Goal: Navigation & Orientation: Find specific page/section

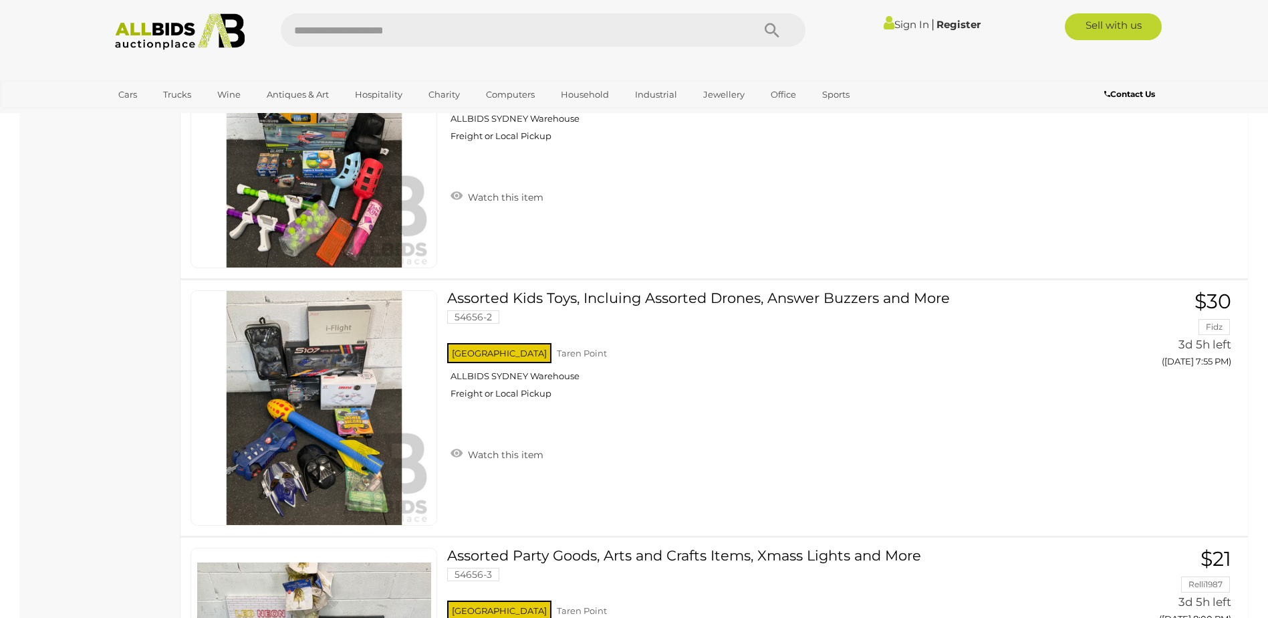
scroll to position [6753, 0]
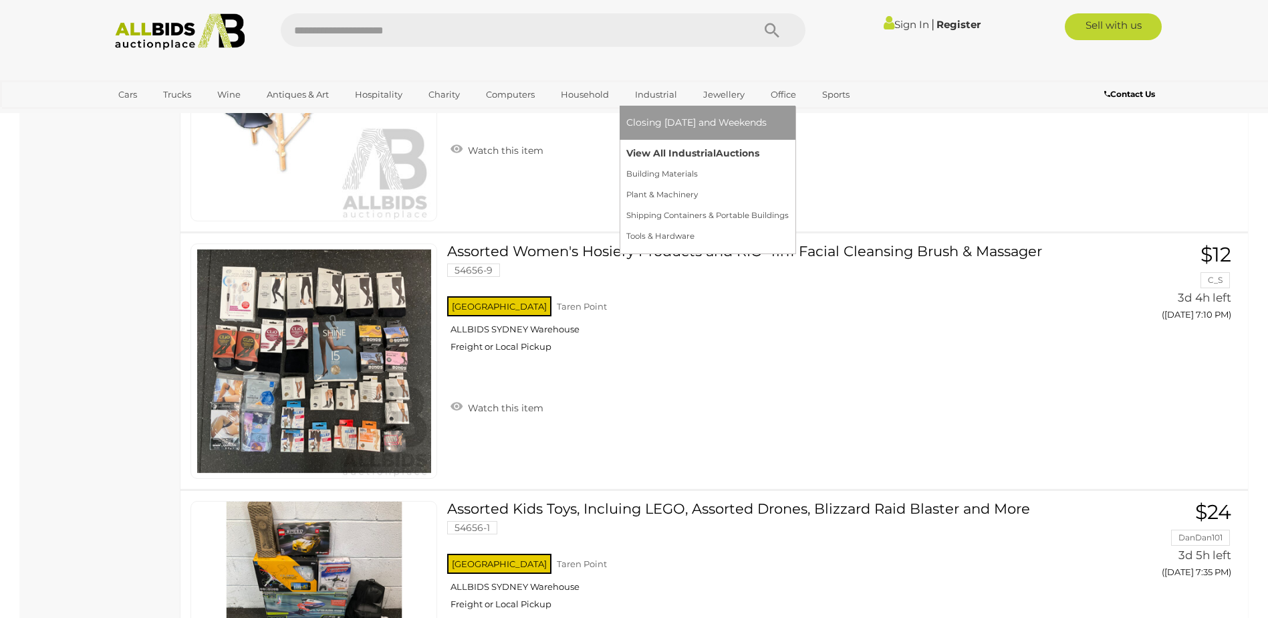
click at [653, 157] on link "View All Industrial Auctions" at bounding box center [707, 153] width 162 height 21
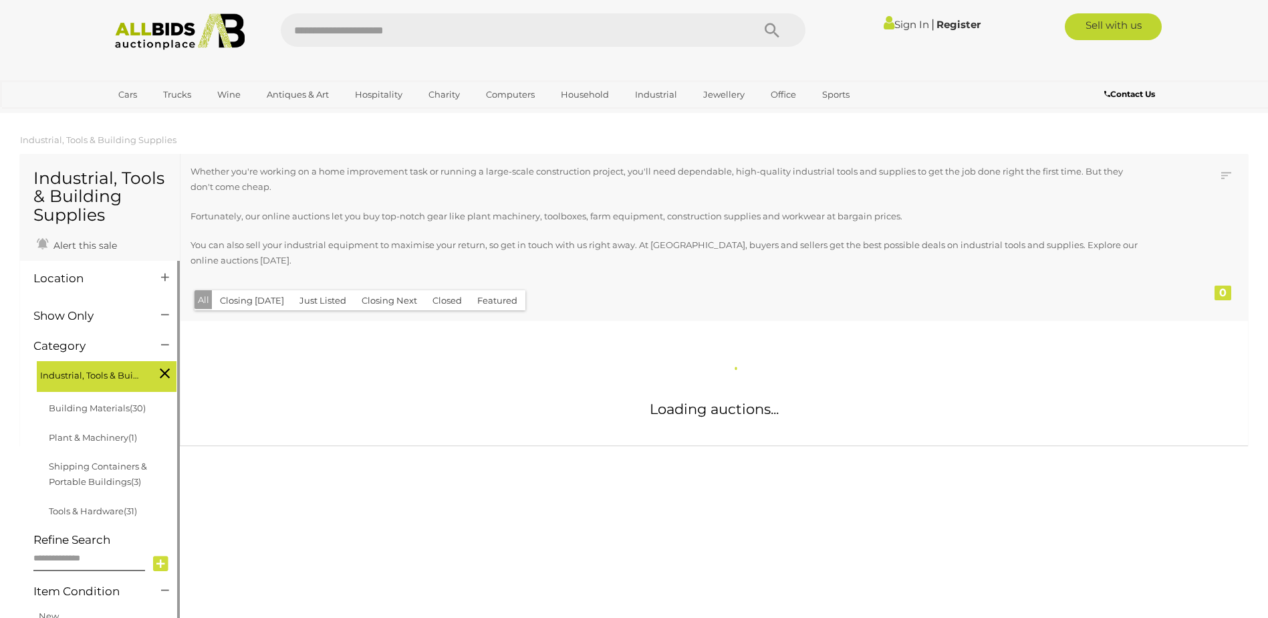
click at [104, 276] on h4 "Location" at bounding box center [87, 278] width 108 height 13
click at [158, 273] on div at bounding box center [163, 279] width 25 height 16
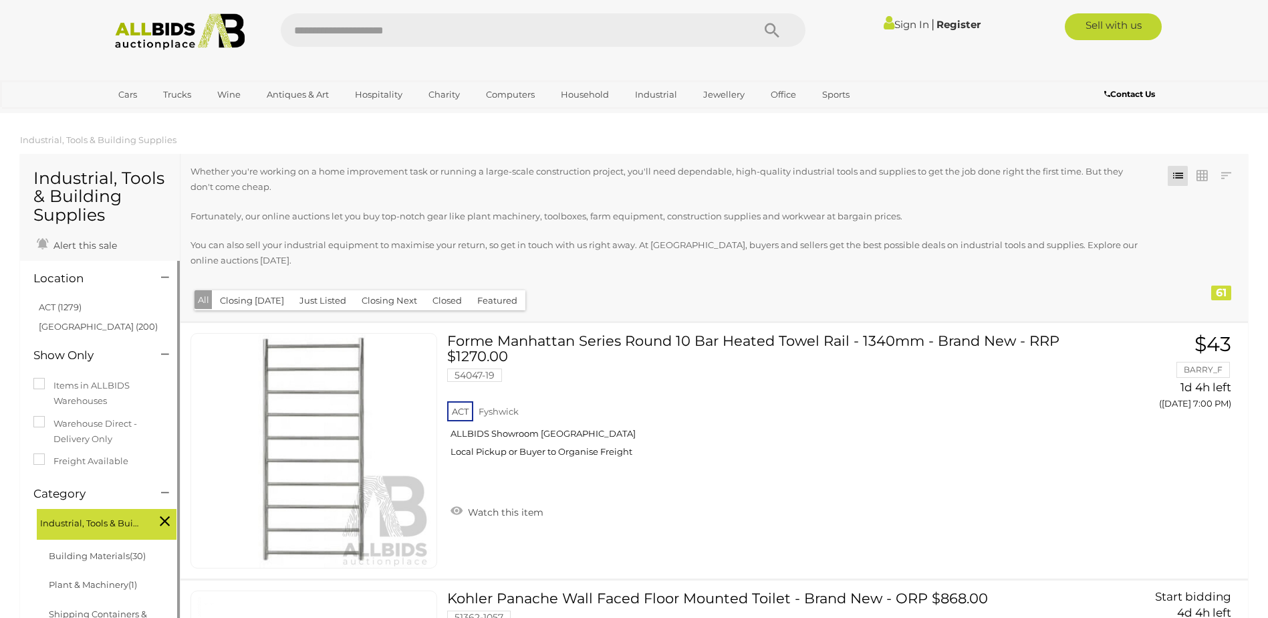
click at [92, 310] on li "ACT (1279)" at bounding box center [102, 307] width 130 height 19
click at [58, 308] on link "ACT (1279)" at bounding box center [60, 307] width 43 height 11
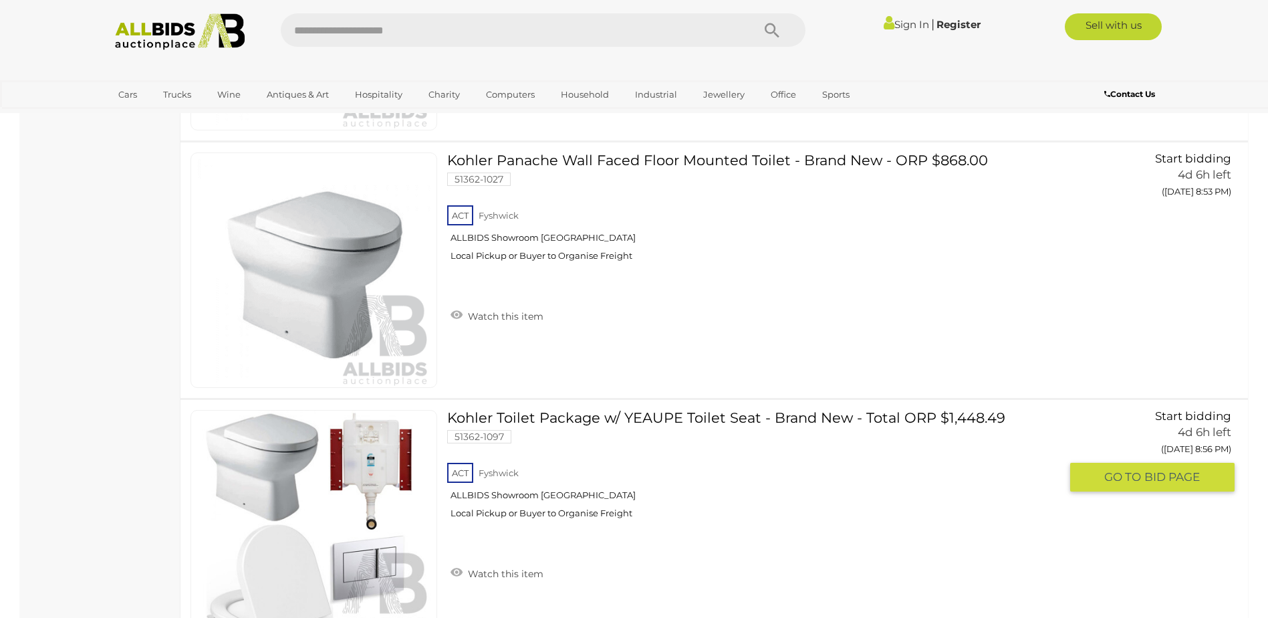
scroll to position [5349, 0]
